Goal: Task Accomplishment & Management: Complete application form

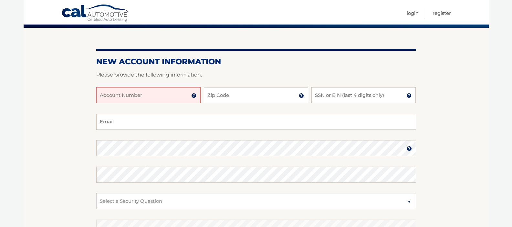
scroll to position [71, 0]
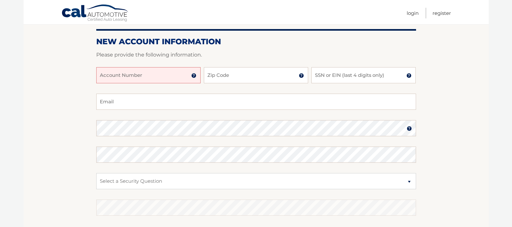
click at [106, 73] on input "Account Number" at bounding box center [148, 75] width 104 height 16
type input "44455989939"
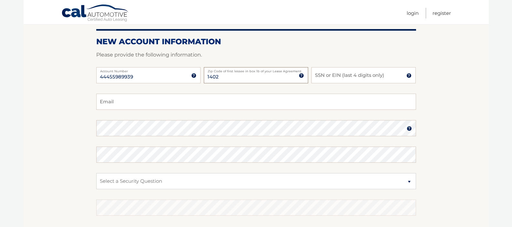
type input "14020"
type input "ebrown8@rochester.rr.com"
type input "14020"
drag, startPoint x: 335, startPoint y: 76, endPoint x: 352, endPoint y: 77, distance: 17.5
click at [335, 75] on input "SSN or EIN (last 4 digits only)" at bounding box center [364, 75] width 104 height 16
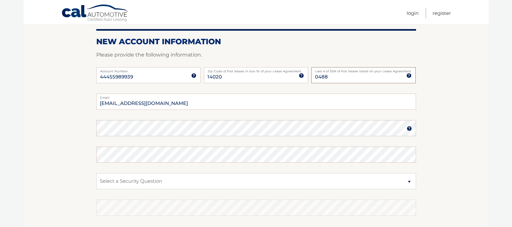
type input "0488"
click at [113, 183] on select "Select a Security Question What was the name of your elementary school? What is…" at bounding box center [256, 181] width 320 height 16
click at [96, 173] on select "Select a Security Question What was the name of your elementary school? What is…" at bounding box center [256, 181] width 320 height 16
click at [110, 181] on select "Select a Security Question What was the name of your elementary school? What is…" at bounding box center [256, 181] width 320 height 16
select select "2"
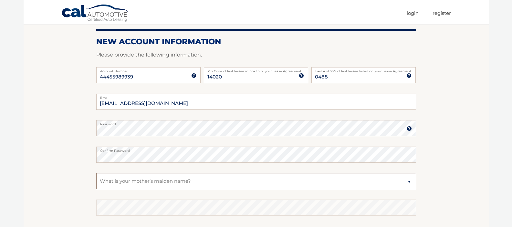
click at [96, 173] on select "Select a Security Question What was the name of your elementary school? What is…" at bounding box center [256, 181] width 320 height 16
click at [110, 182] on select "Select a Security Question What was the name of your elementary school? What is…" at bounding box center [256, 181] width 320 height 16
click at [96, 173] on select "Select a Security Question What was the name of your elementary school? What is…" at bounding box center [256, 181] width 320 height 16
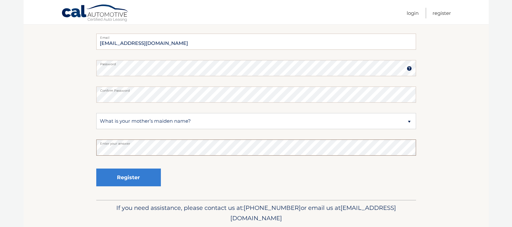
scroll to position [133, 0]
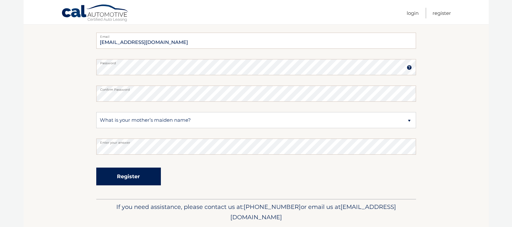
click at [122, 176] on button "Register" at bounding box center [128, 177] width 65 height 18
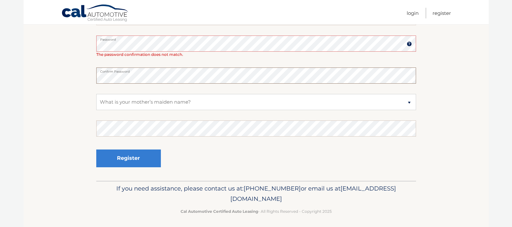
scroll to position [177, 0]
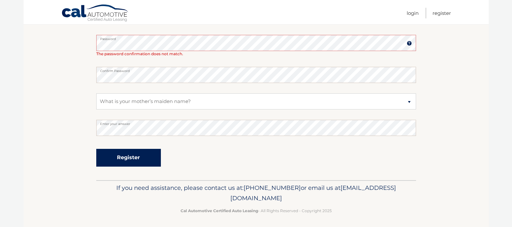
click at [124, 155] on button "Register" at bounding box center [128, 158] width 65 height 18
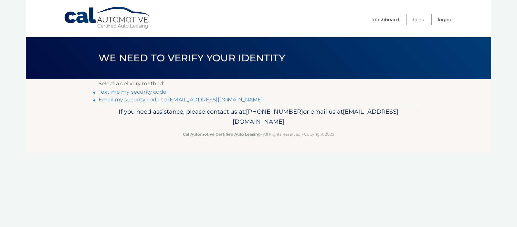
click at [110, 92] on link "Text me my security code" at bounding box center [133, 92] width 68 height 6
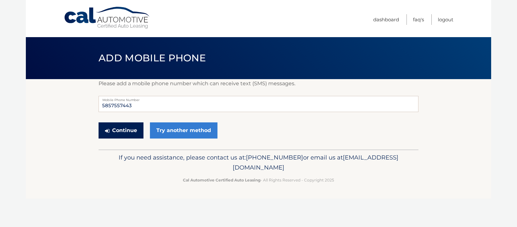
click at [110, 130] on button "Continue" at bounding box center [121, 131] width 45 height 16
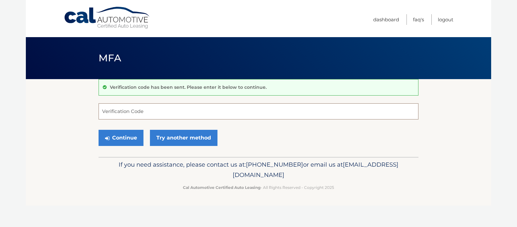
drag, startPoint x: 123, startPoint y: 113, endPoint x: 133, endPoint y: 112, distance: 10.8
click at [123, 113] on input "Verification Code" at bounding box center [259, 111] width 320 height 16
drag, startPoint x: 119, startPoint y: 112, endPoint x: 122, endPoint y: 112, distance: 3.2
click at [119, 112] on input "Verification Code" at bounding box center [259, 111] width 320 height 16
type input "632705"
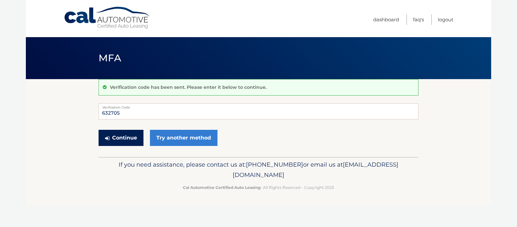
click at [122, 140] on button "Continue" at bounding box center [121, 138] width 45 height 16
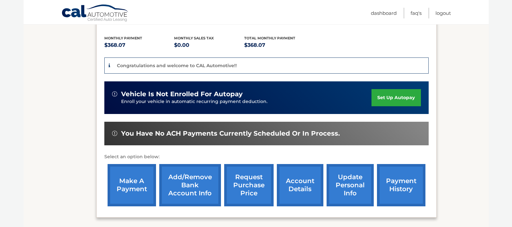
scroll to position [130, 0]
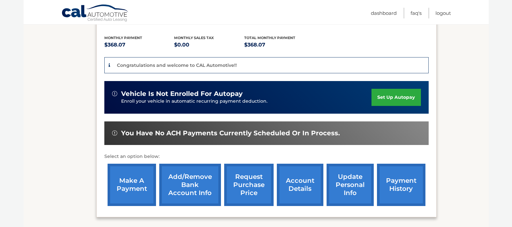
click at [389, 95] on link "set up autopay" at bounding box center [396, 97] width 49 height 17
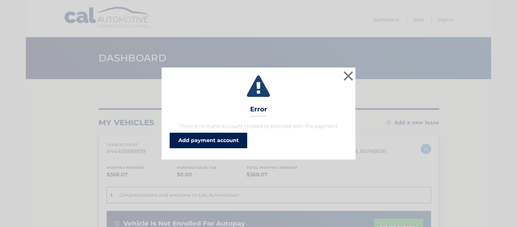
drag, startPoint x: 192, startPoint y: 142, endPoint x: 198, endPoint y: 141, distance: 5.8
click at [192, 142] on link "Add payment account" at bounding box center [209, 141] width 78 height 16
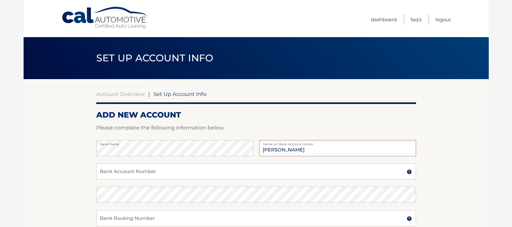
type input "Elena Brown"
drag, startPoint x: 112, startPoint y: 172, endPoint x: 119, endPoint y: 172, distance: 6.8
click at [112, 172] on input "Bank Account Number" at bounding box center [256, 172] width 320 height 16
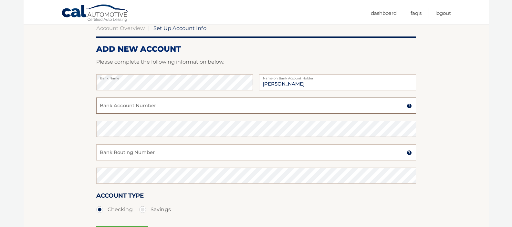
scroll to position [68, 0]
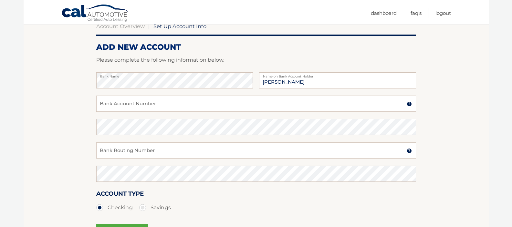
click at [410, 104] on img at bounding box center [409, 103] width 5 height 5
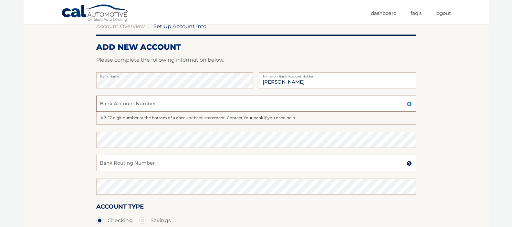
click at [105, 104] on input "Bank Account Number" at bounding box center [256, 104] width 320 height 16
click at [100, 105] on input "387339284" at bounding box center [256, 104] width 320 height 16
type input "1387339284"
click at [112, 164] on input "Bank Routing Number" at bounding box center [256, 163] width 320 height 16
type input "222371863"
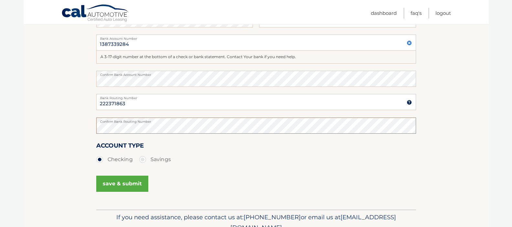
scroll to position [130, 0]
click at [113, 183] on button "save & submit" at bounding box center [122, 183] width 52 height 16
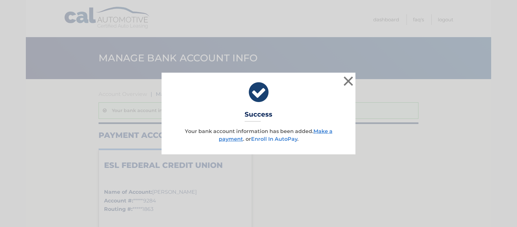
click at [274, 138] on link "Enroll In AutoPay" at bounding box center [274, 139] width 46 height 6
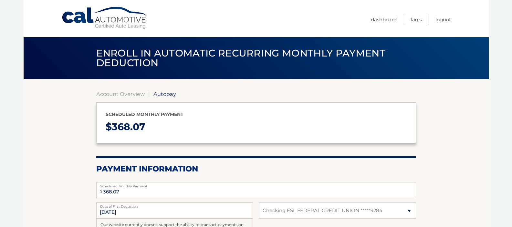
select select "OWY3MTZhODktZjlhMC00ZWFiLWE2OTMtMmU5NWQ4YTM5ZDFl"
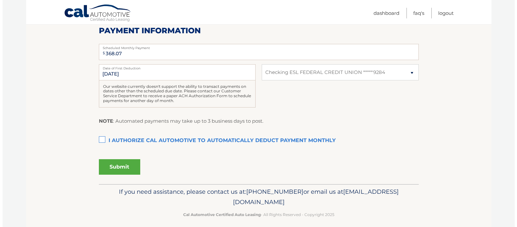
scroll to position [140, 0]
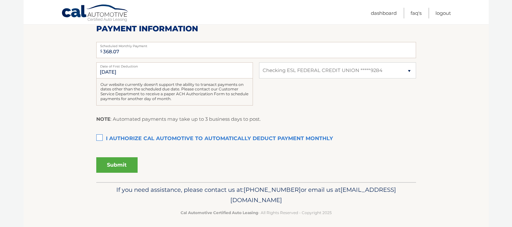
click at [98, 138] on label "I authorize cal automotive to automatically deduct payment monthly This checkbo…" at bounding box center [256, 139] width 320 height 13
click at [0, 0] on input "I authorize cal automotive to automatically deduct payment monthly This checkbo…" at bounding box center [0, 0] width 0 height 0
click at [113, 166] on button "Submit" at bounding box center [116, 165] width 41 height 16
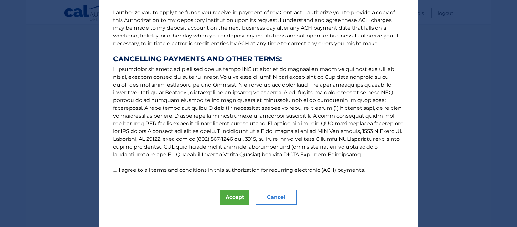
scroll to position [86, 0]
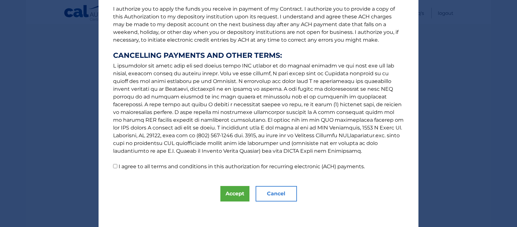
drag, startPoint x: 112, startPoint y: 167, endPoint x: 115, endPoint y: 169, distance: 3.9
click at [113, 167] on input "I agree to all terms and conditions in this authorization for recurring electro…" at bounding box center [115, 166] width 4 height 4
checkbox input "true"
click at [229, 192] on button "Accept" at bounding box center [234, 194] width 29 height 16
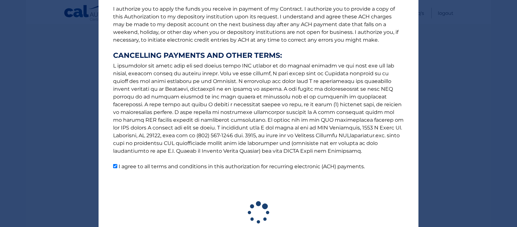
scroll to position [126, 0]
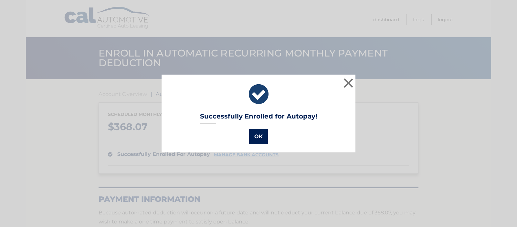
click at [253, 137] on button "OK" at bounding box center [258, 137] width 19 height 16
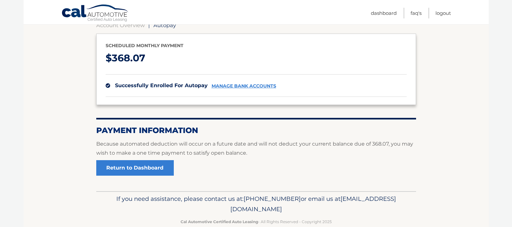
scroll to position [82, 0]
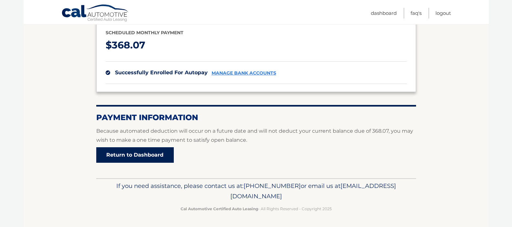
click at [126, 154] on link "Return to Dashboard" at bounding box center [135, 155] width 78 height 16
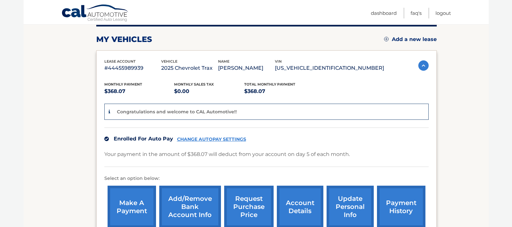
scroll to position [84, 0]
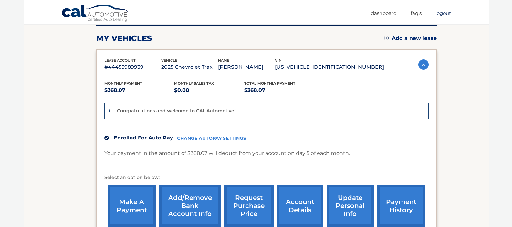
click at [441, 12] on link "Logout" at bounding box center [444, 13] width 16 height 11
